Goal: Navigation & Orientation: Find specific page/section

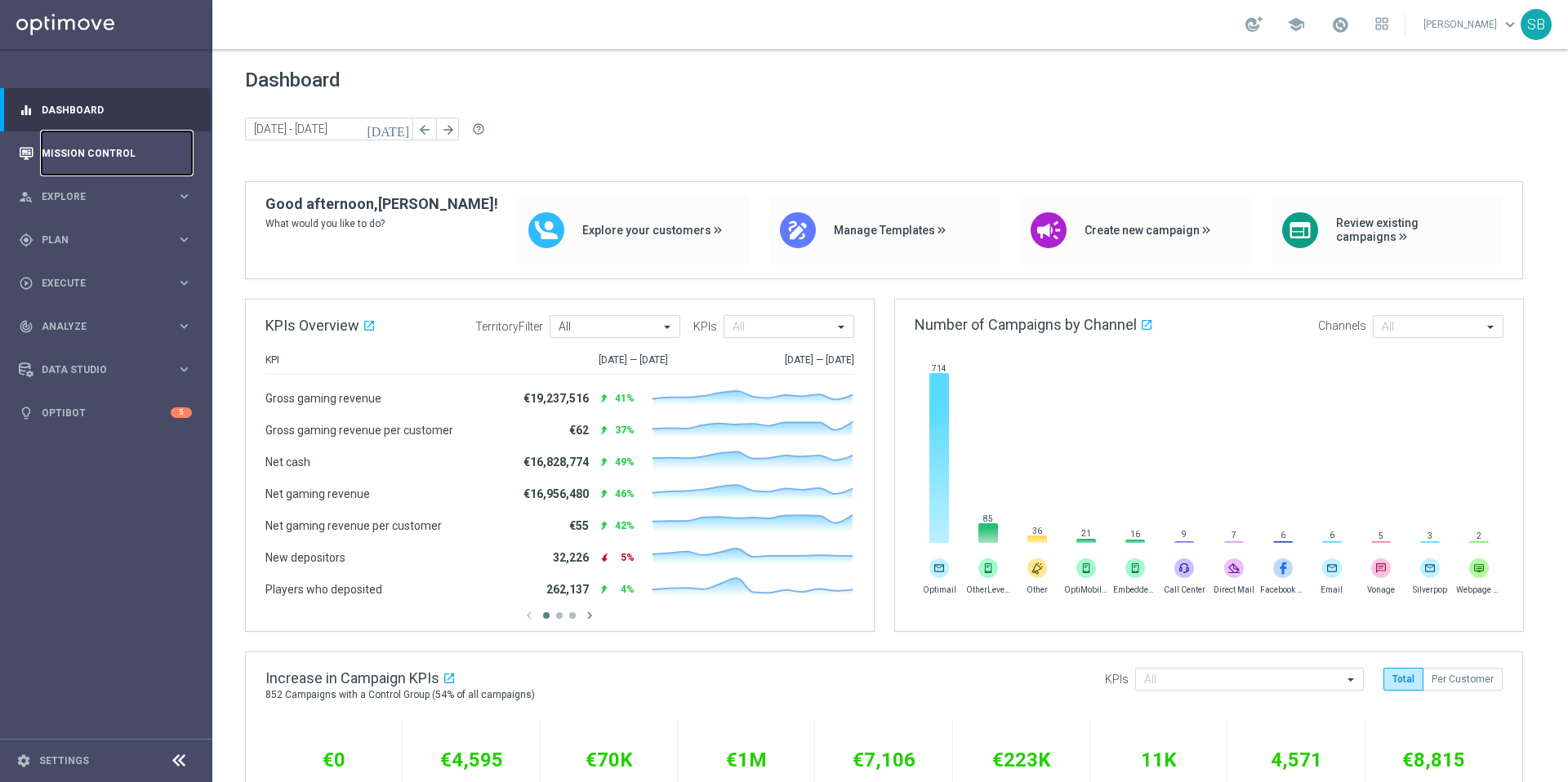
click at [108, 151] on link "Mission Control" at bounding box center [117, 153] width 151 height 43
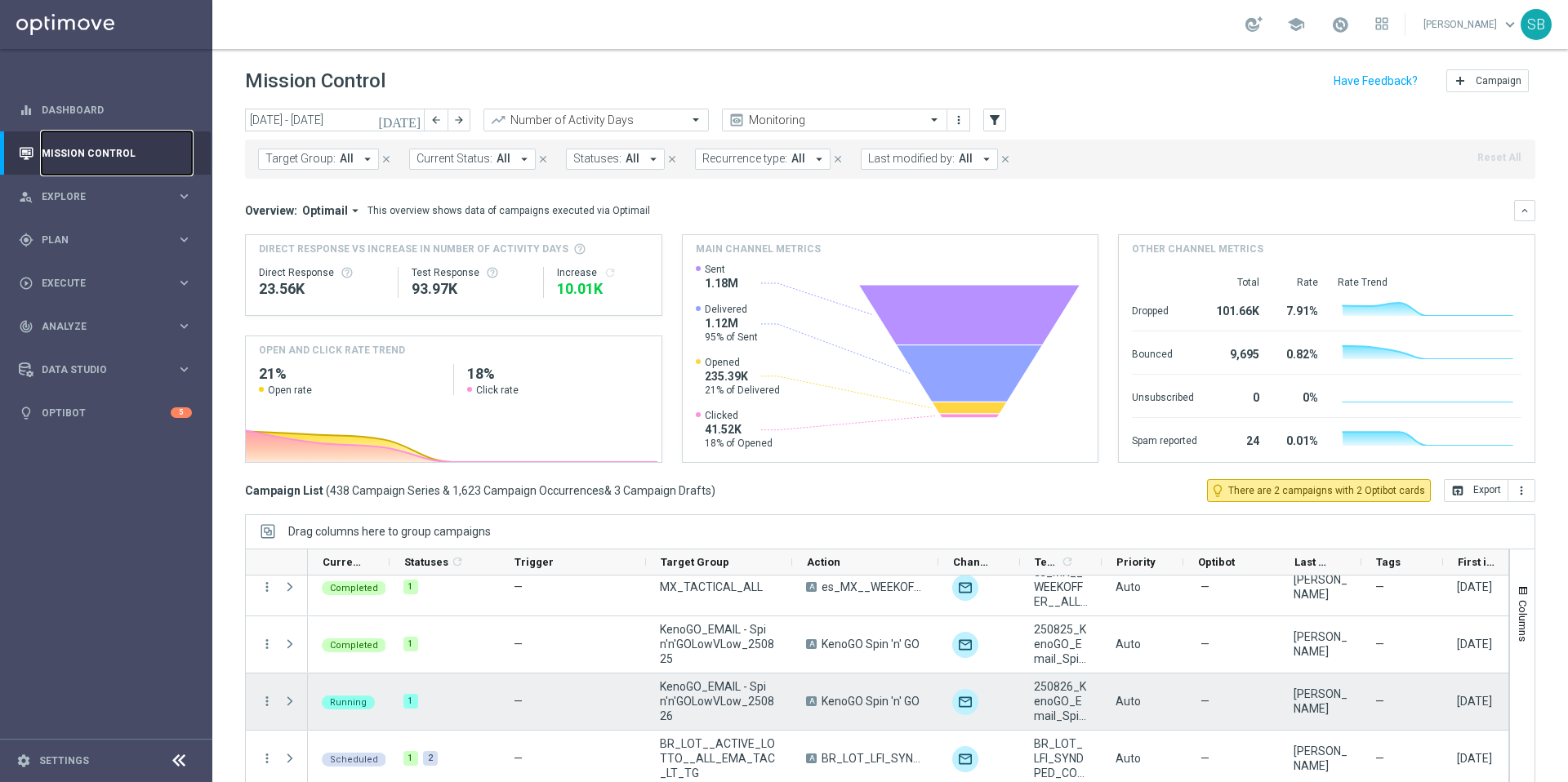
scroll to position [651, 0]
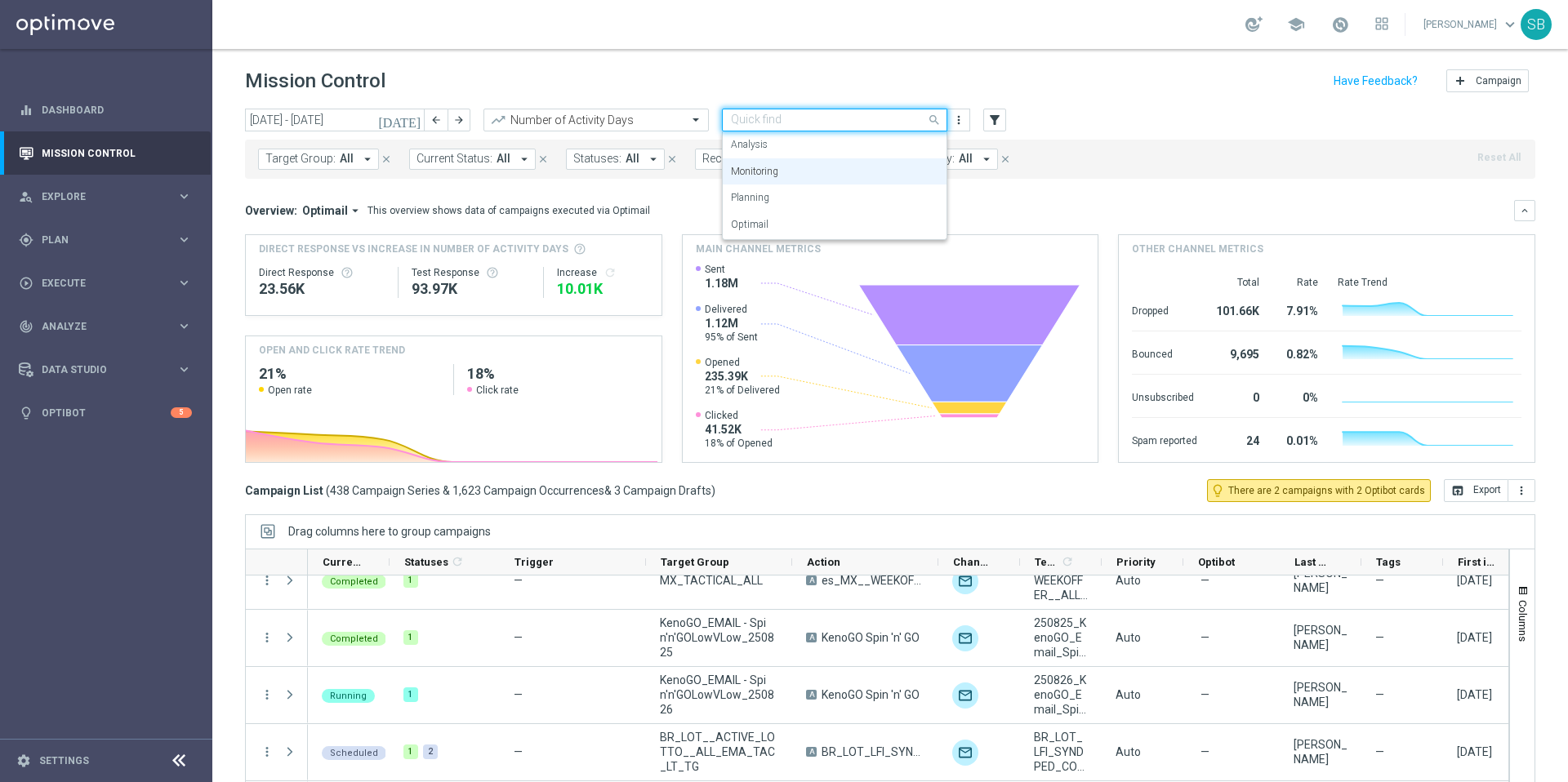
click at [933, 118] on span at bounding box center [936, 119] width 21 height 21
click at [832, 208] on div "Planning" at bounding box center [835, 198] width 208 height 27
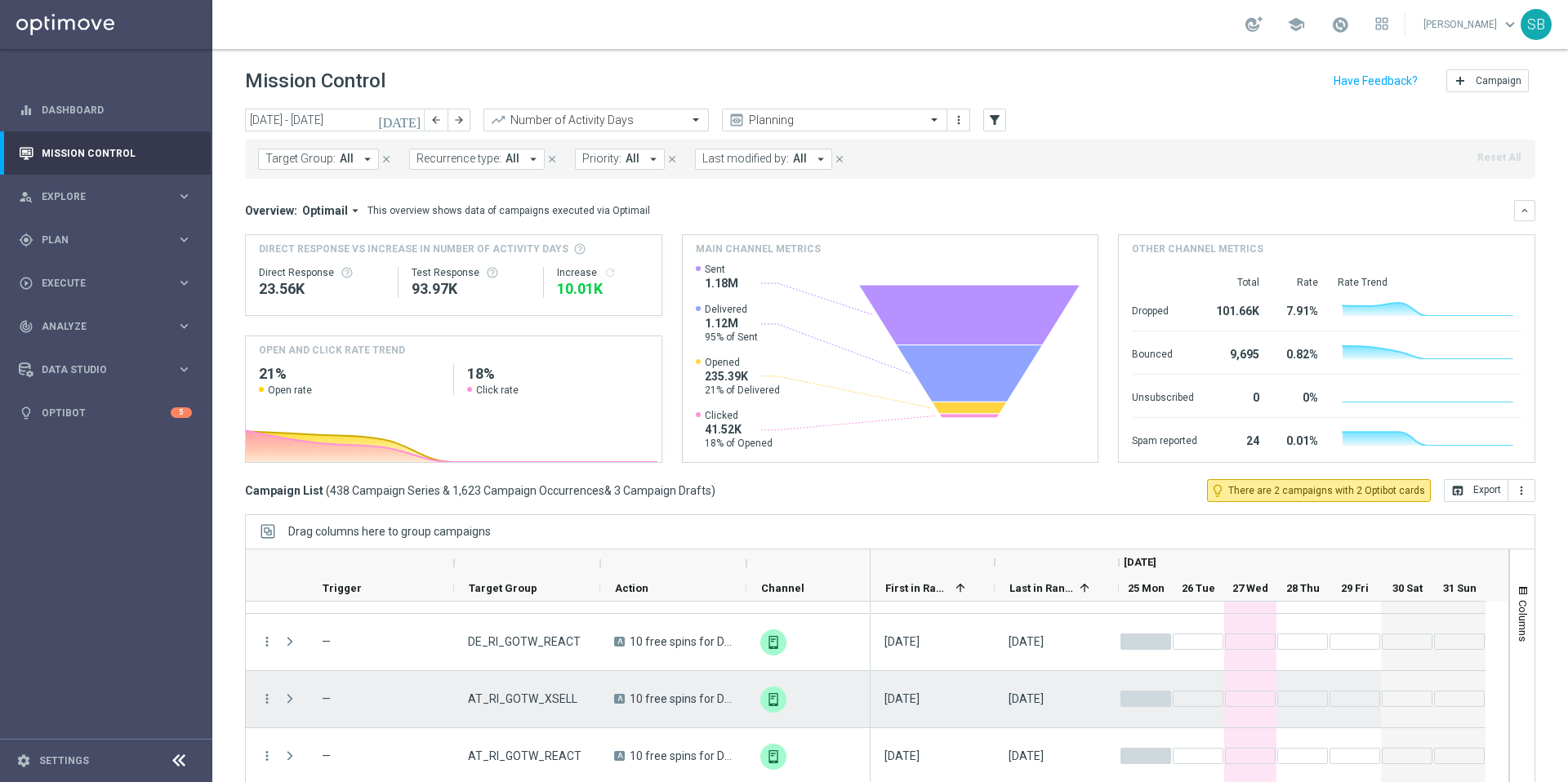
scroll to position [621, 0]
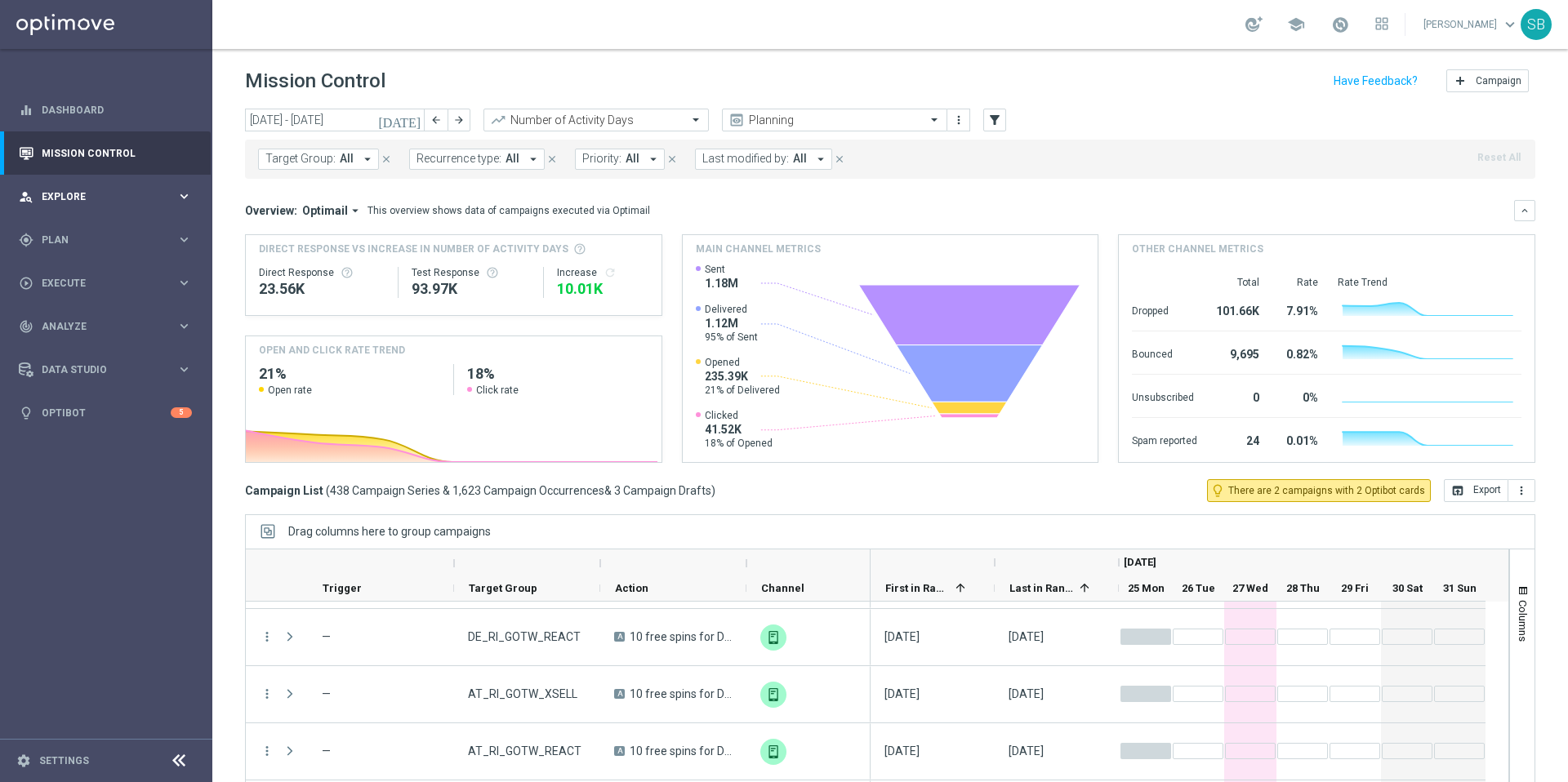
click at [180, 198] on icon "keyboard_arrow_right" at bounding box center [184, 196] width 16 height 16
click at [134, 402] on link "Realtime Customer Profile" at bounding box center [106, 401] width 127 height 13
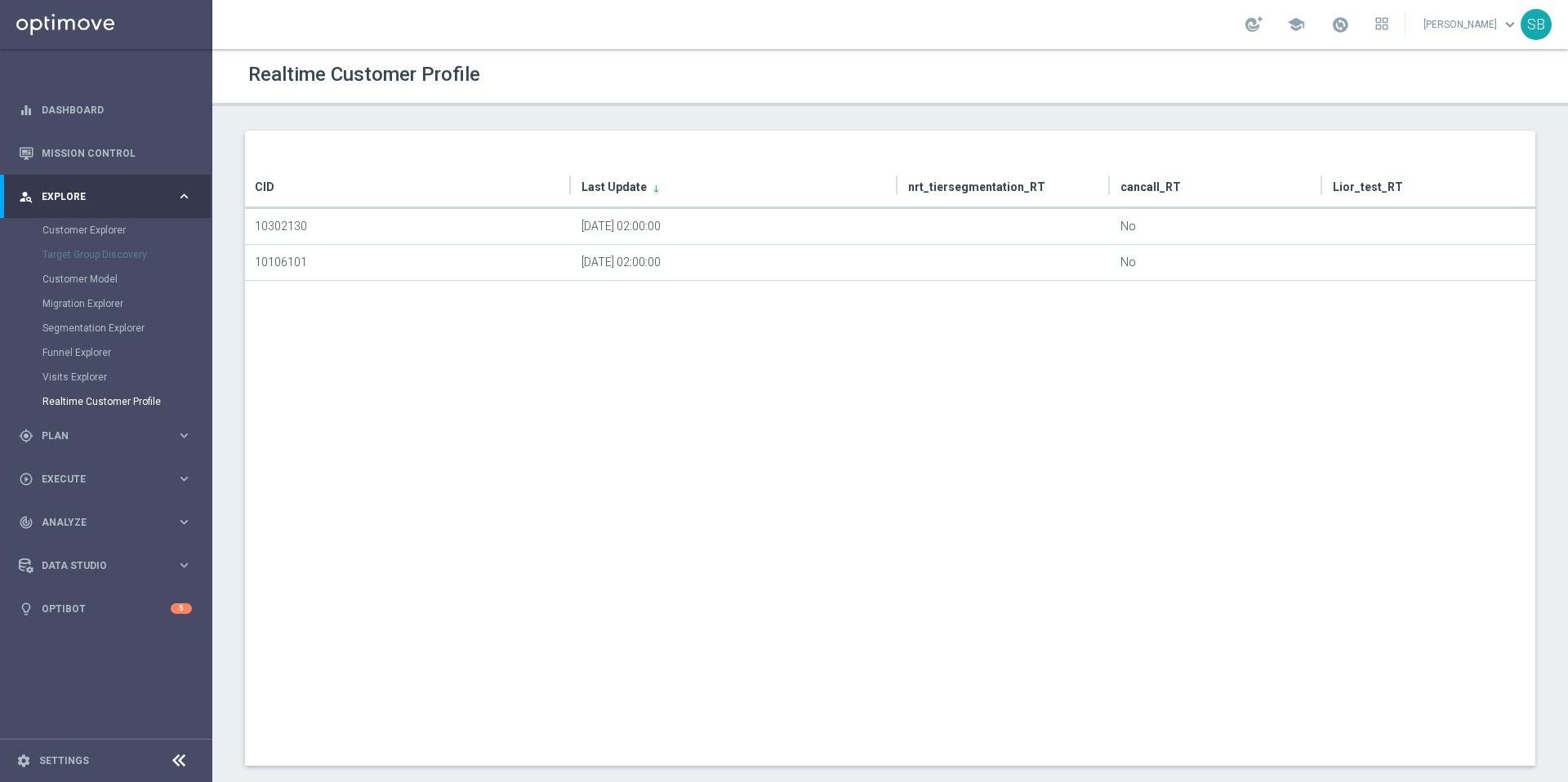
click at [71, 360] on div "Funnel Explorer" at bounding box center [126, 353] width 168 height 25
click at [72, 355] on link "Funnel Explorer" at bounding box center [106, 353] width 127 height 13
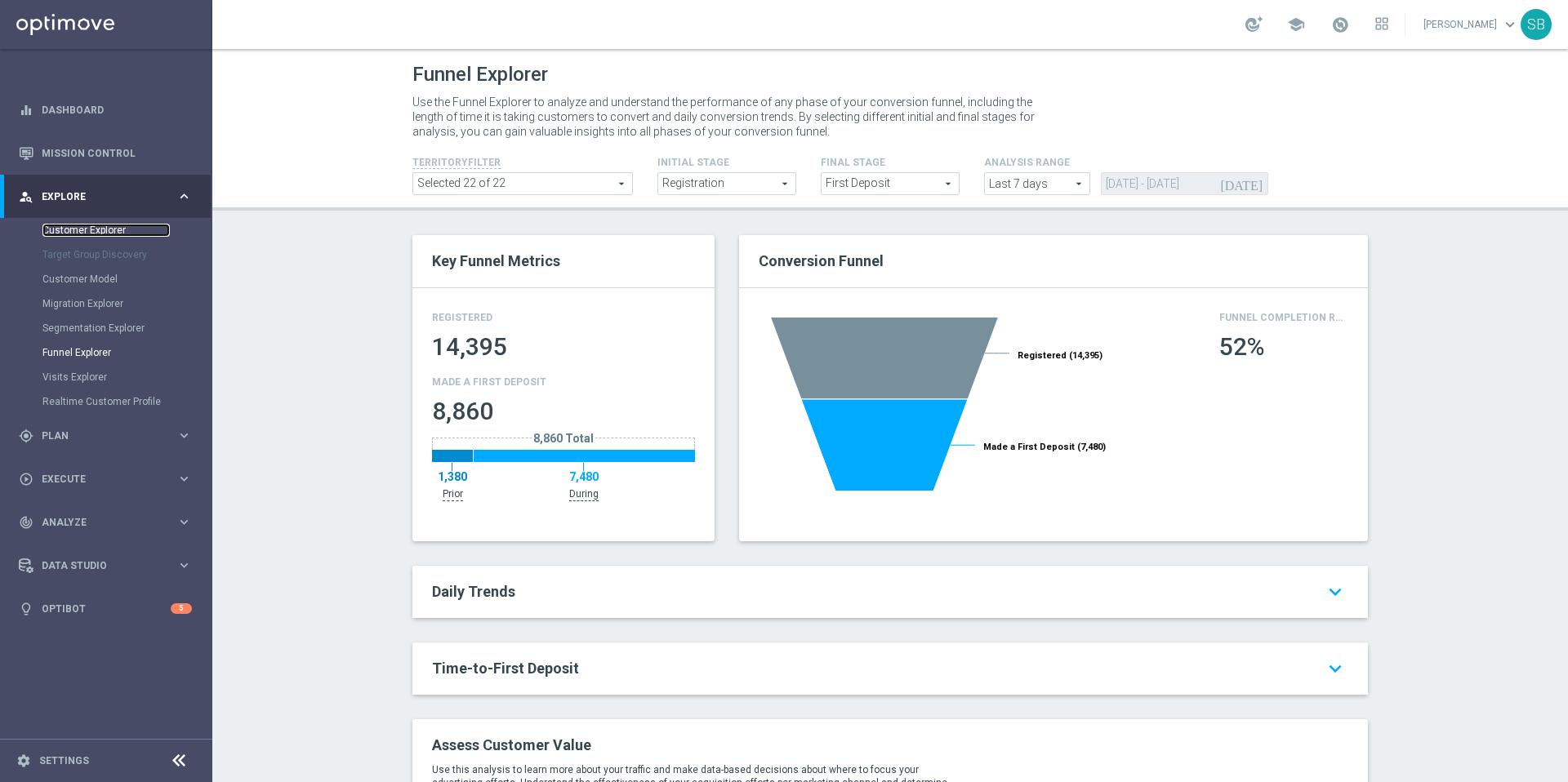
click at [90, 232] on link "Customer Explorer" at bounding box center [106, 230] width 127 height 13
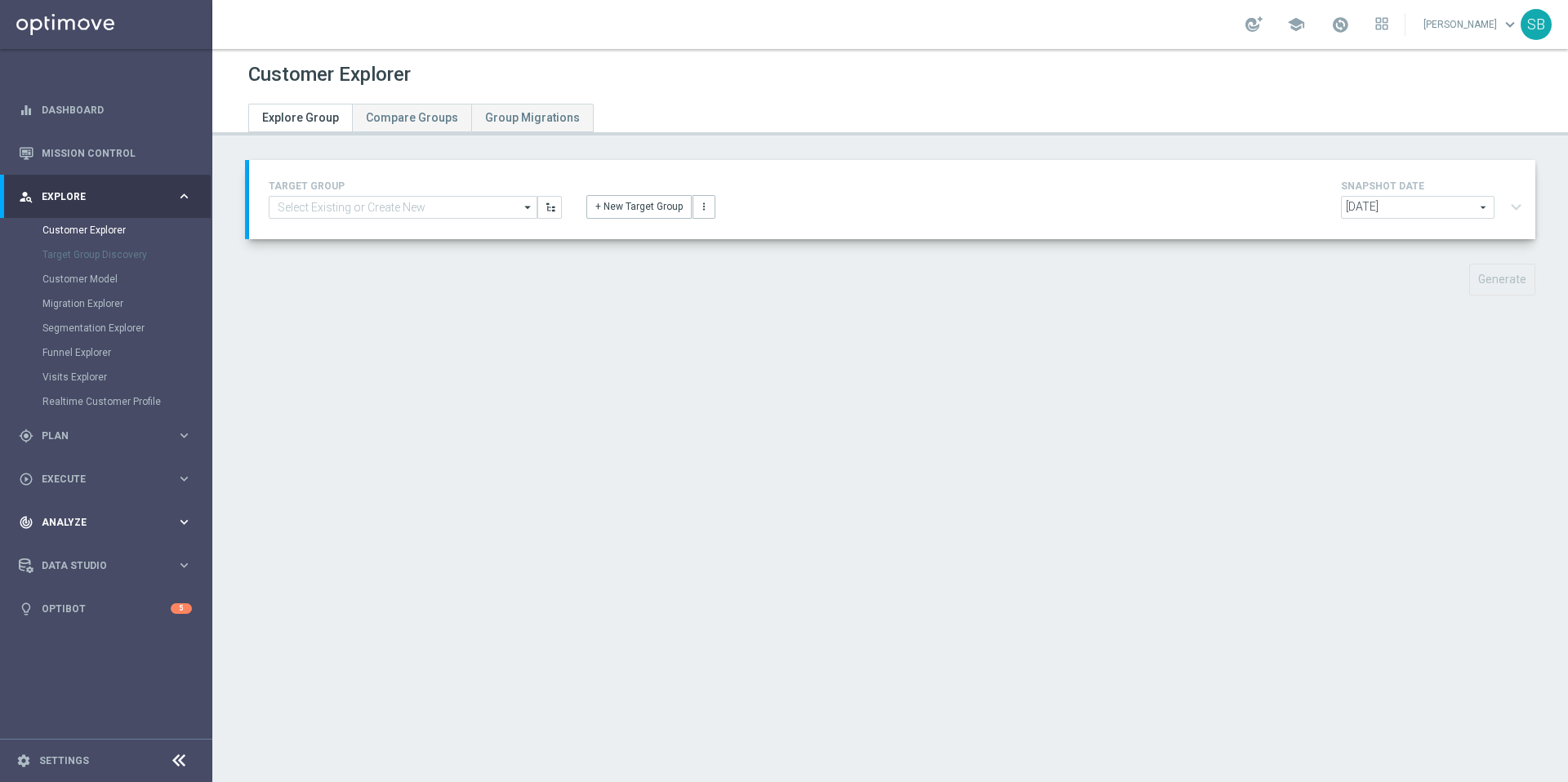
click at [188, 521] on icon "keyboard_arrow_right" at bounding box center [184, 521] width 16 height 16
click at [392, 127] on link "Compare Groups" at bounding box center [411, 118] width 119 height 29
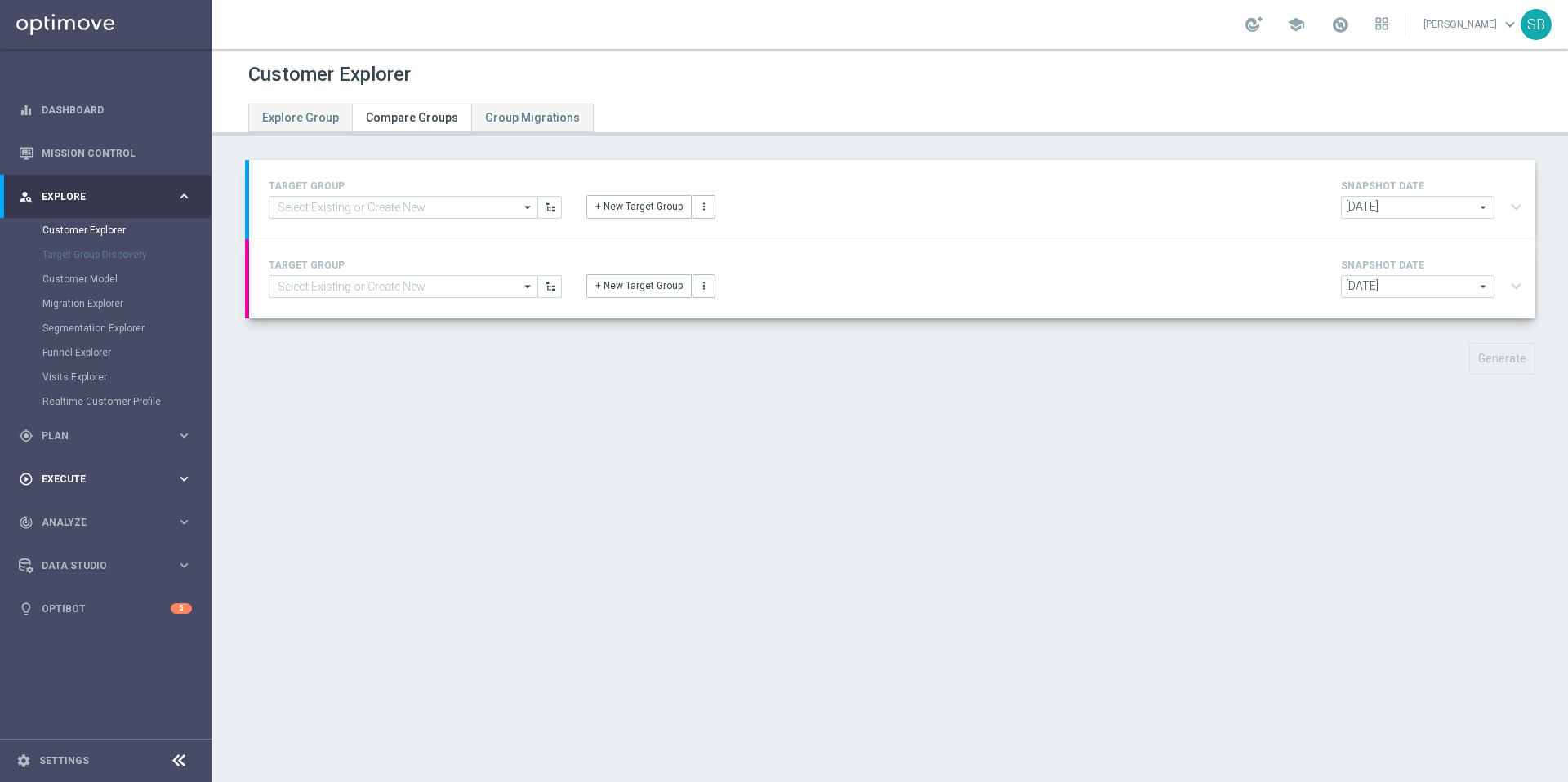
click at [185, 481] on icon "keyboard_arrow_right" at bounding box center [184, 478] width 16 height 16
click at [94, 311] on link "Campaign Builder" at bounding box center [106, 317] width 127 height 13
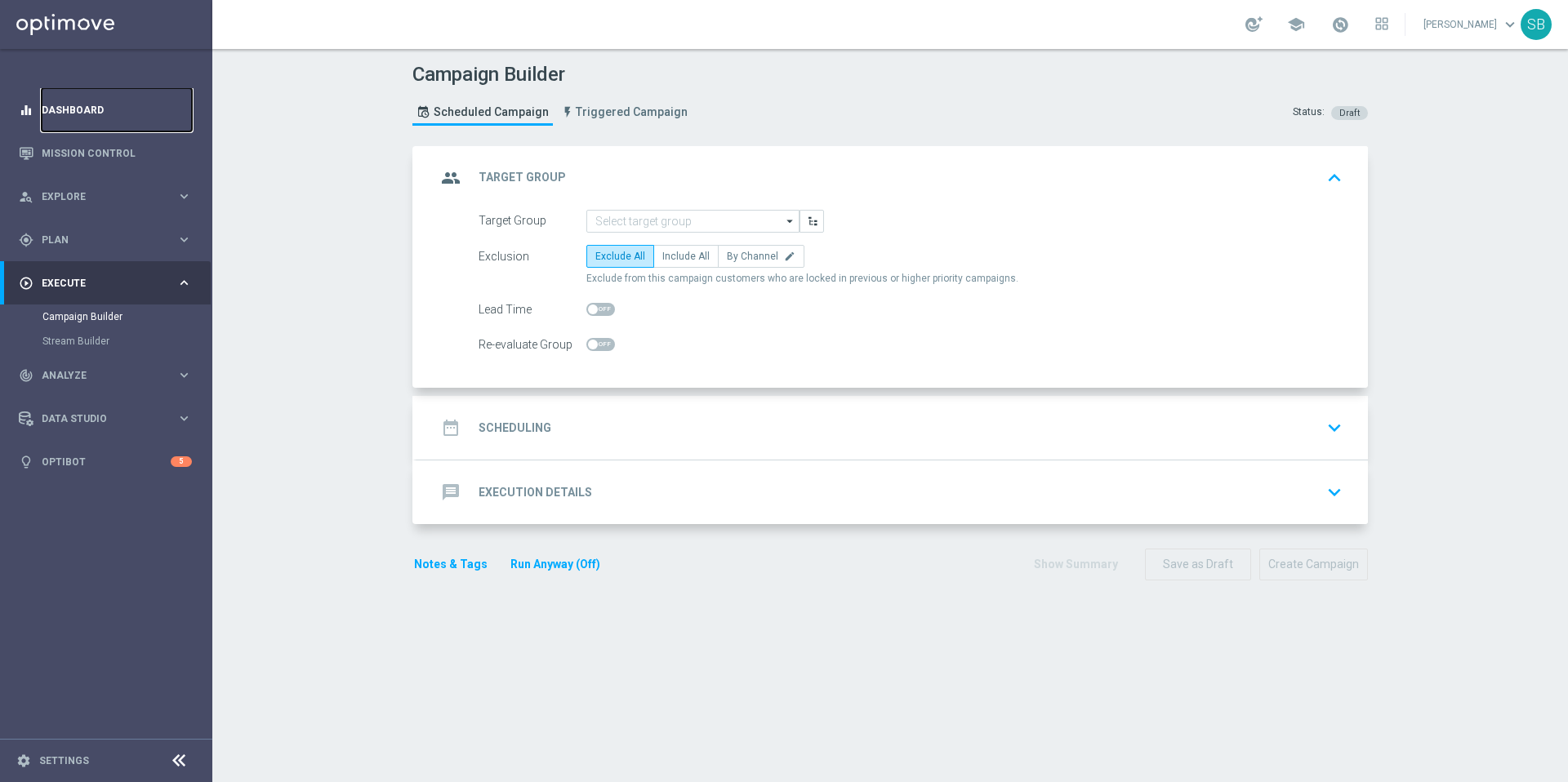
click at [67, 117] on link "Dashboard" at bounding box center [117, 110] width 151 height 43
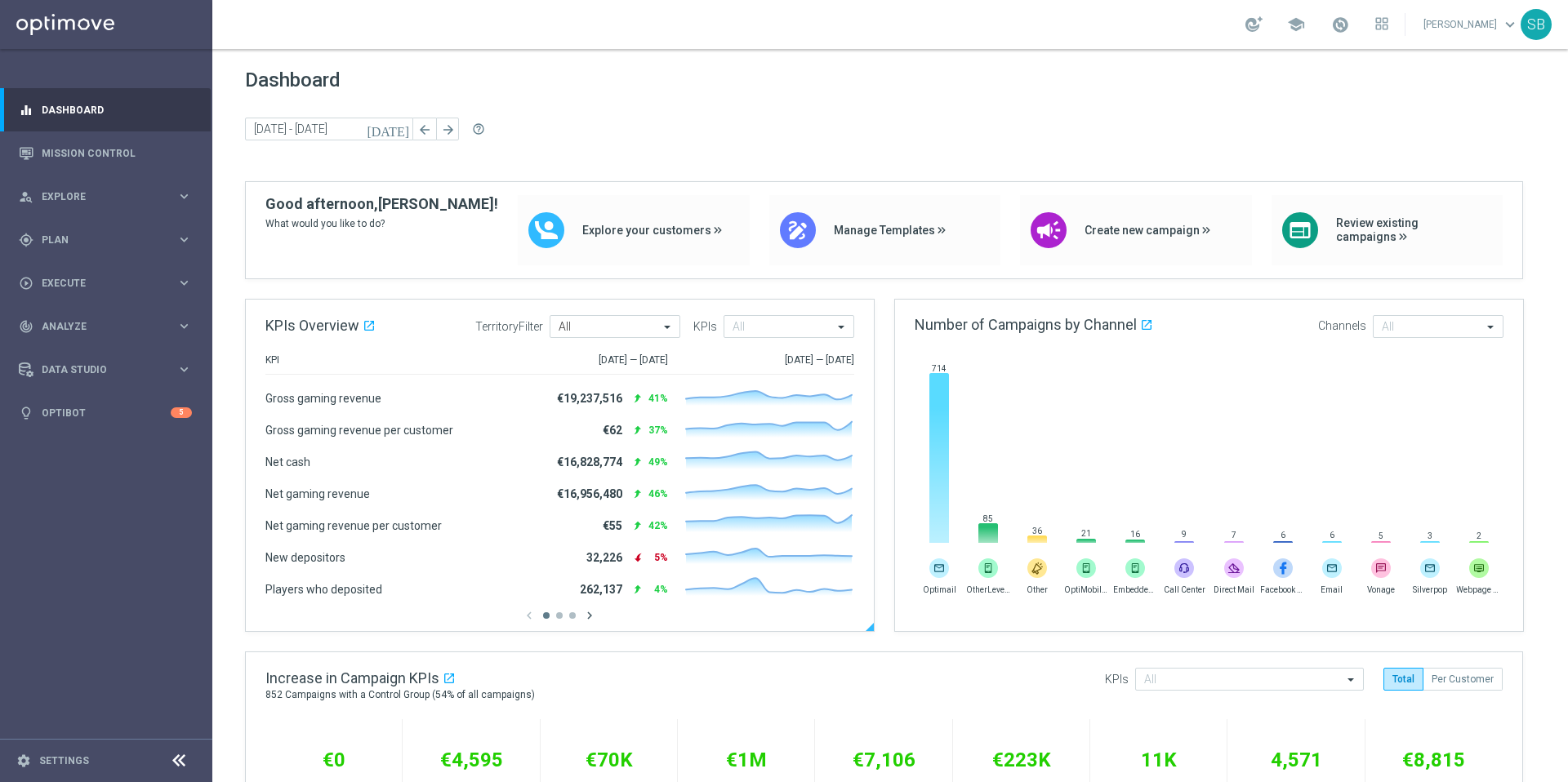
click at [589, 616] on icon "chevron_right" at bounding box center [589, 616] width 15 height 15
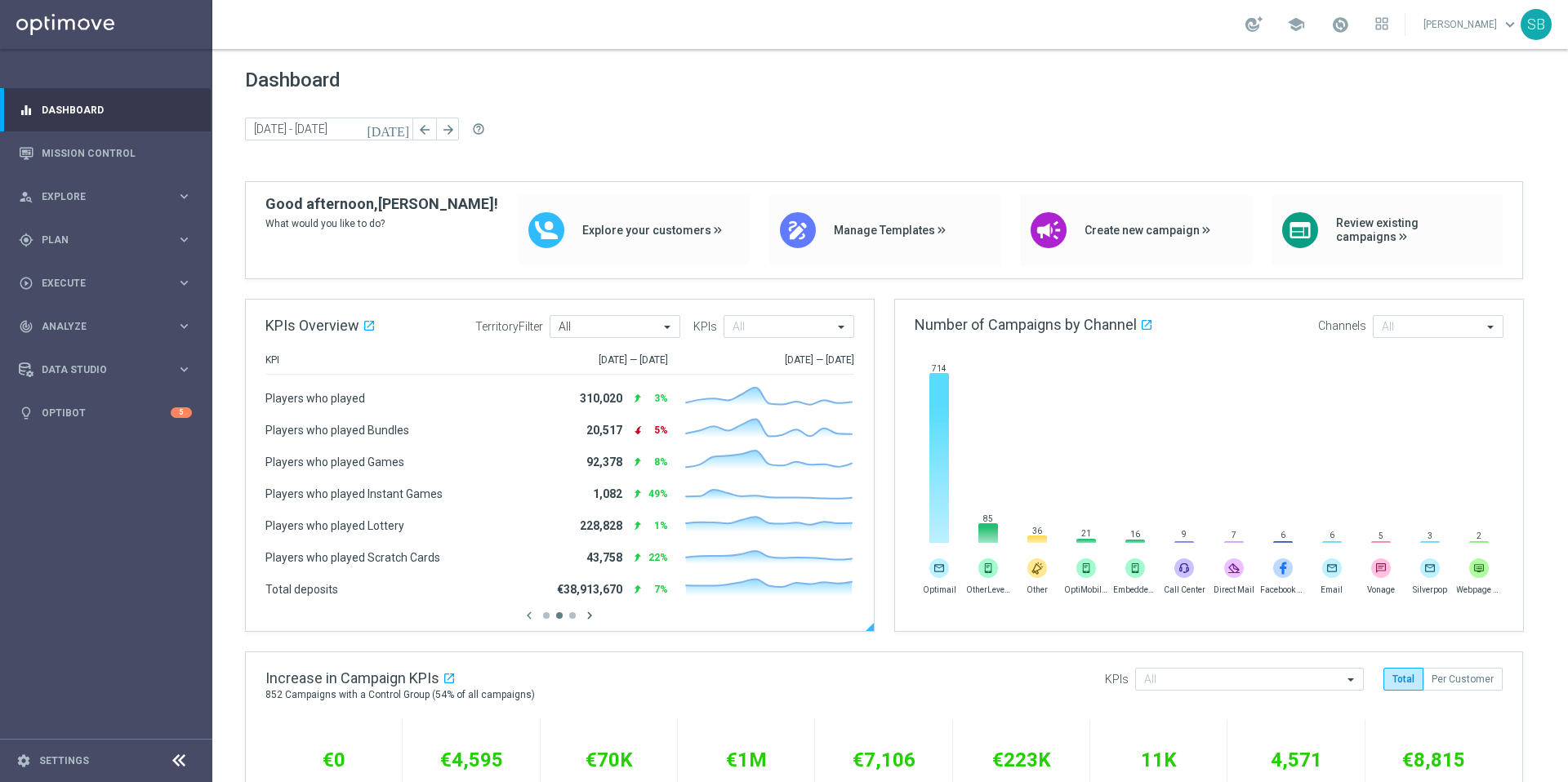
click at [589, 616] on icon "chevron_right" at bounding box center [589, 616] width 15 height 15
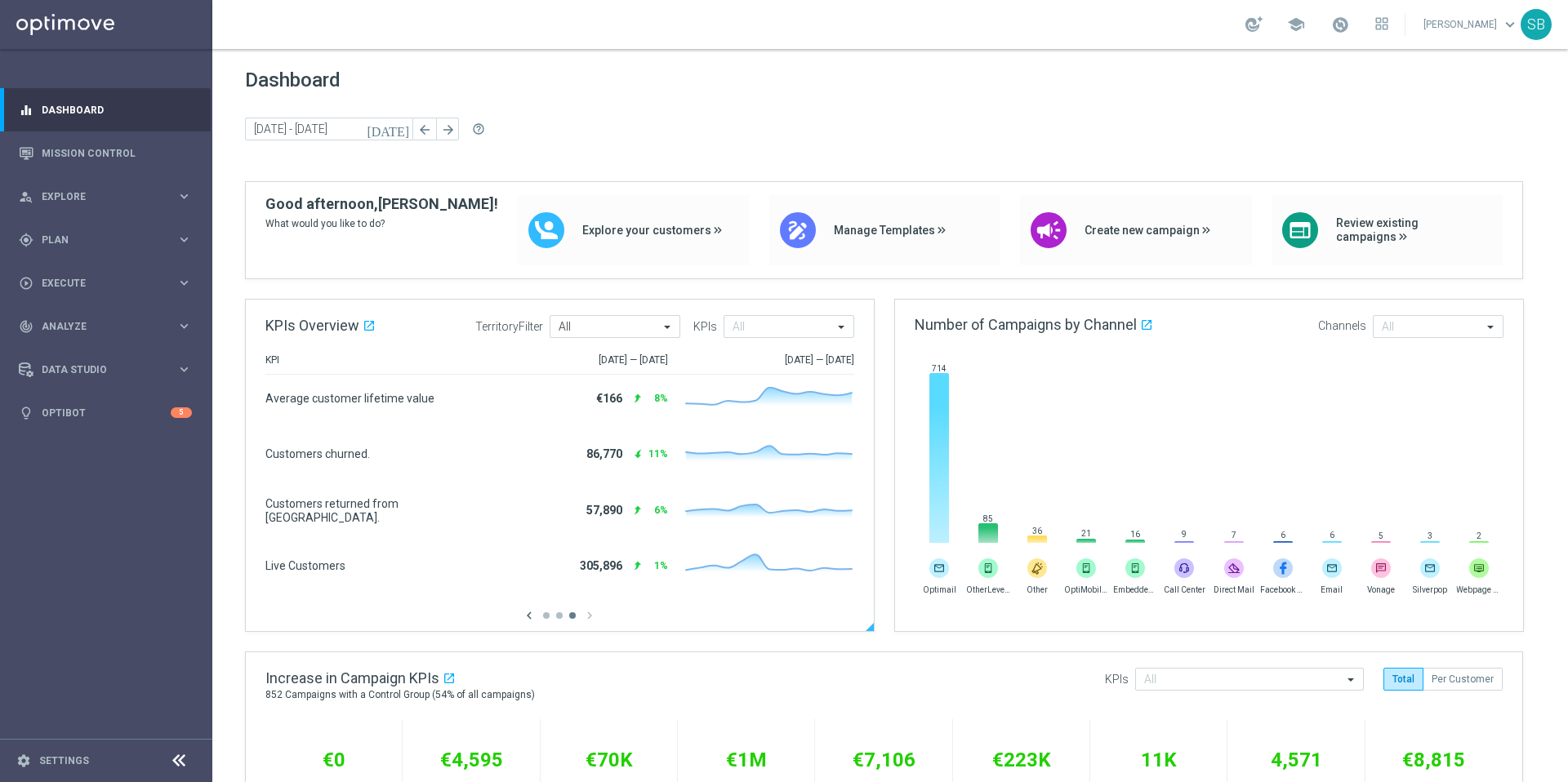
click at [531, 614] on icon "chevron_left" at bounding box center [529, 616] width 15 height 15
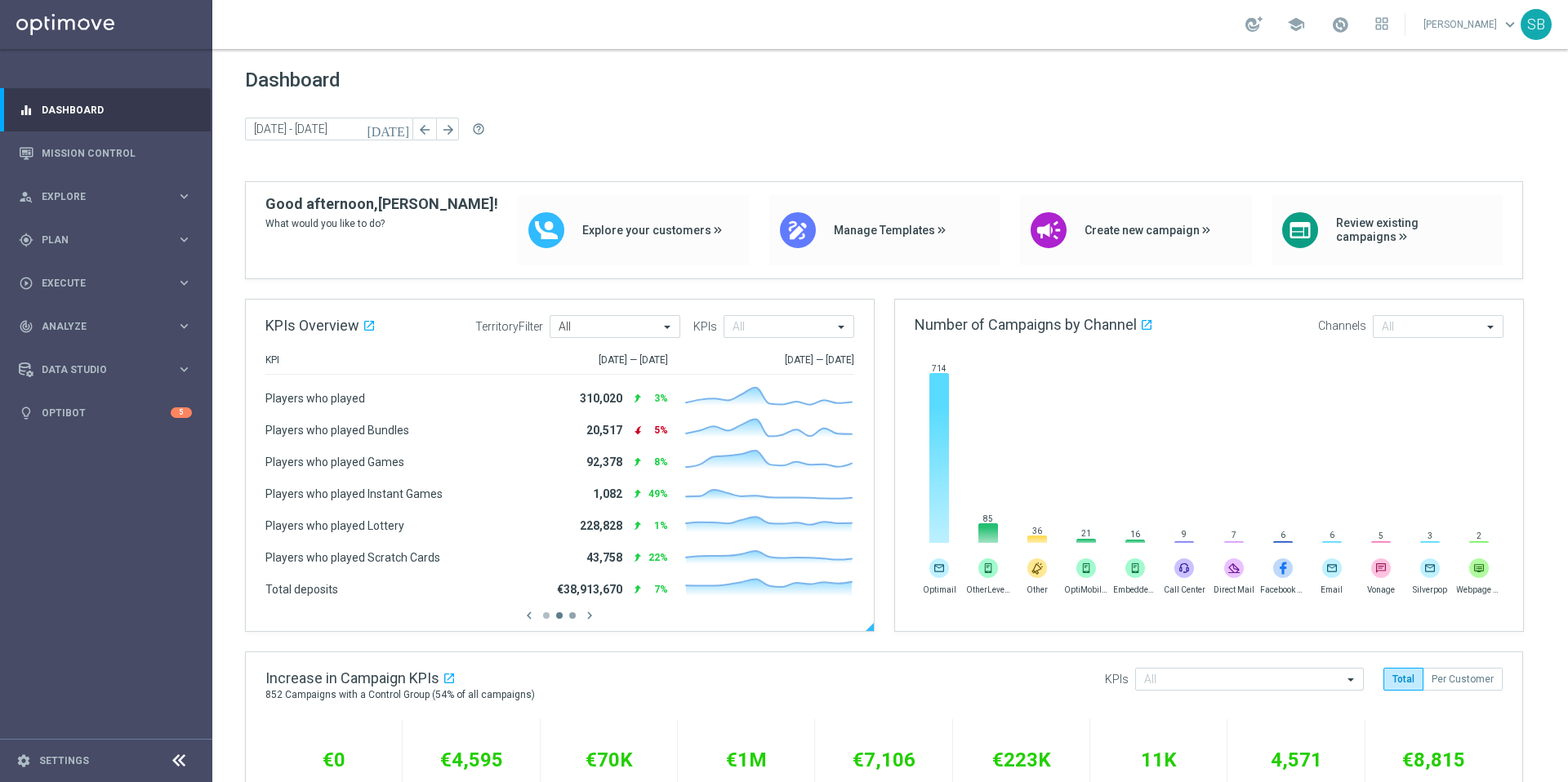
click at [575, 616] on button "button" at bounding box center [573, 616] width 7 height 7
